Goal: Information Seeking & Learning: Find specific fact

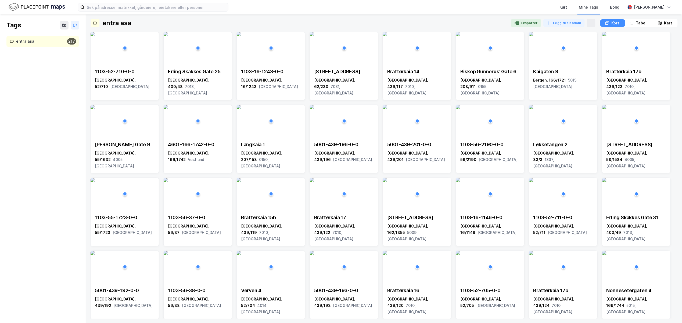
click at [36, 3] on img at bounding box center [37, 6] width 56 height 9
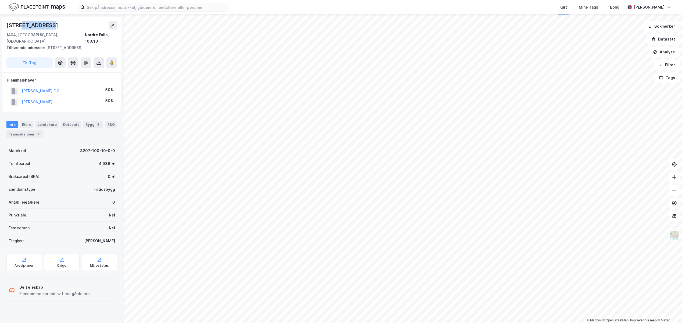
drag, startPoint x: 50, startPoint y: 26, endPoint x: 20, endPoint y: 19, distance: 31.0
click at [20, 19] on div "[STREET_ADDRESS], 100/10 Tilhørende adresser: [STREET_ADDRESS] Tag" at bounding box center [61, 45] width 119 height 56
drag, startPoint x: 53, startPoint y: 27, endPoint x: 6, endPoint y: 25, distance: 46.6
click at [6, 25] on div "[STREET_ADDRESS]" at bounding box center [32, 25] width 53 height 9
copy div "[STREET_ADDRESS]"
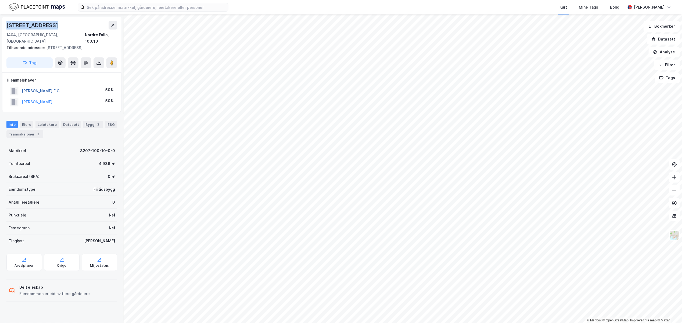
click at [0, 0] on button "[PERSON_NAME] F G" at bounding box center [0, 0] width 0 height 0
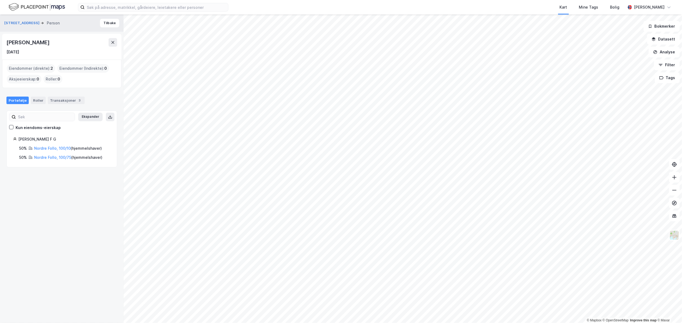
drag, startPoint x: 6, startPoint y: 43, endPoint x: 88, endPoint y: 44, distance: 82.8
click at [88, 44] on div "[PERSON_NAME] [DATE]" at bounding box center [61, 47] width 119 height 26
copy div "[PERSON_NAME]"
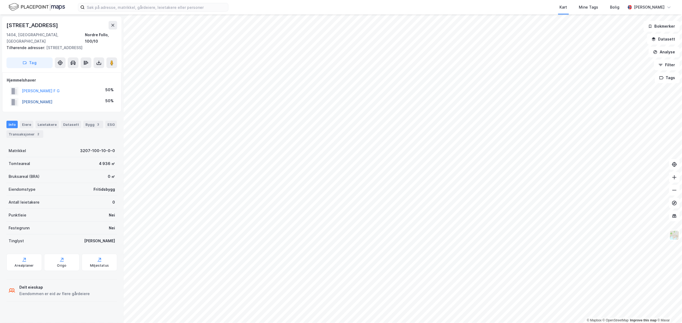
click at [0, 0] on button "[PERSON_NAME]" at bounding box center [0, 0] width 0 height 0
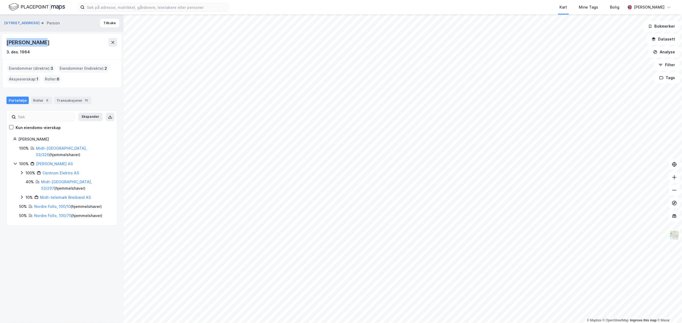
drag, startPoint x: 42, startPoint y: 41, endPoint x: 4, endPoint y: 40, distance: 38.4
click at [4, 40] on div "[PERSON_NAME] [DATE]" at bounding box center [61, 47] width 119 height 26
copy div "[PERSON_NAME]"
click at [61, 149] on link "Midt-[GEOGRAPHIC_DATA], 53/326" at bounding box center [61, 151] width 51 height 11
